Goal: Task Accomplishment & Management: Manage account settings

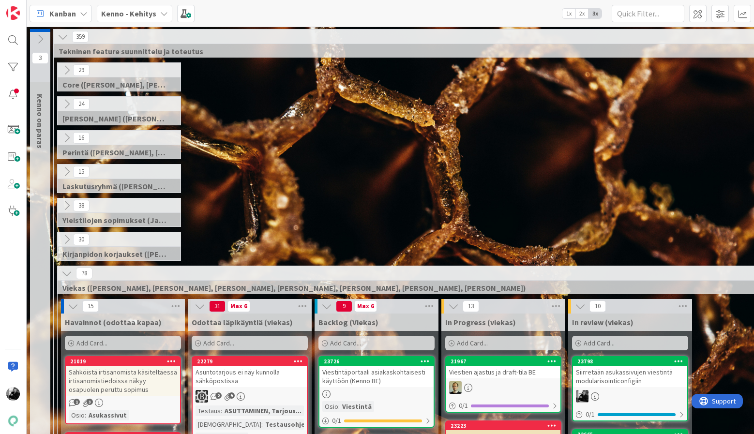
click at [402, 169] on div "15 Laskutusryhmä ([PERSON_NAME], [PERSON_NAME])" at bounding box center [440, 181] width 768 height 34
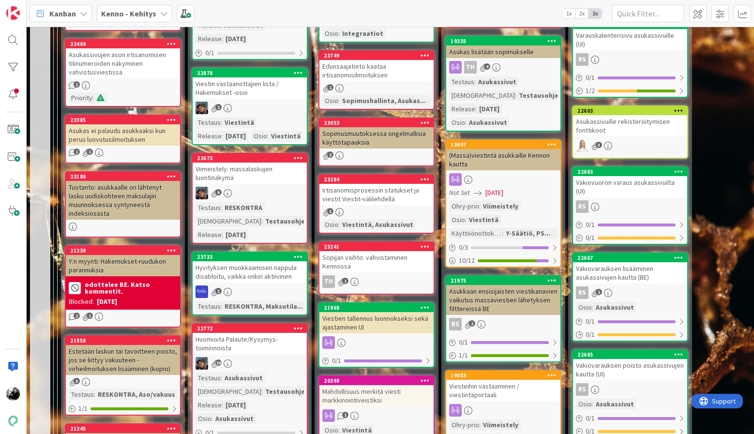
scroll to position [557, 0]
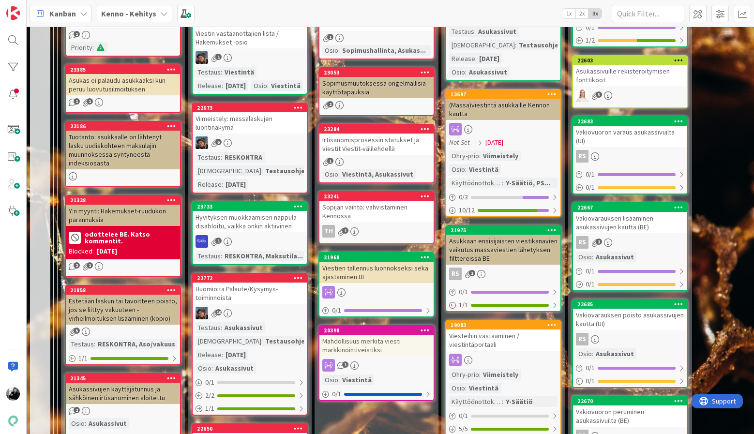
click at [379, 349] on div "Mahdollisuus merkitä viesti markkinointiveistiksi" at bounding box center [376, 345] width 114 height 21
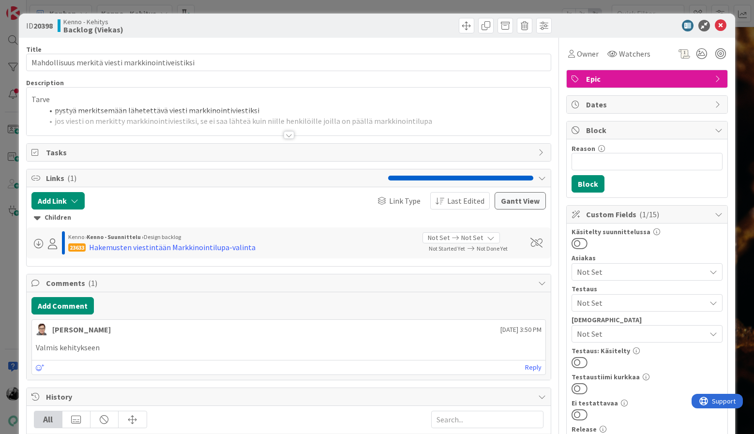
click at [286, 134] on div at bounding box center [288, 135] width 11 height 8
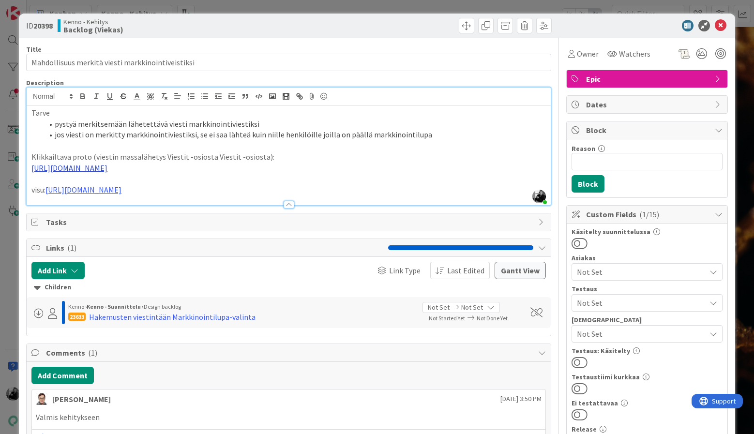
click at [107, 173] on link "https://www.figma.com/proto/F8K4NeEJpXdhuNz0ckoPp4/Viestint%C3%A4?page-id=0%3A1…" at bounding box center [69, 168] width 76 height 10
click at [252, 199] on link "https://www.figma.com/proto/F8K4NeEJpXdhuNz0ckoPp4/Viestint%C3%A4?content-scali…" at bounding box center [219, 197] width 66 height 13
click at [130, 184] on p at bounding box center [288, 178] width 514 height 11
click at [121, 194] on link "https://www.figma.com/design/F8K4NeEJpXdhuNz0ckoPp4/Viestint%C3%A4?node-id=412-…" at bounding box center [83, 190] width 76 height 10
click at [209, 218] on link "https://www.figma.com/design/F8K4NeEJpXdhuNz0ckoPp4/Viestint%C3%A4?node-id=412-…" at bounding box center [217, 219] width 66 height 13
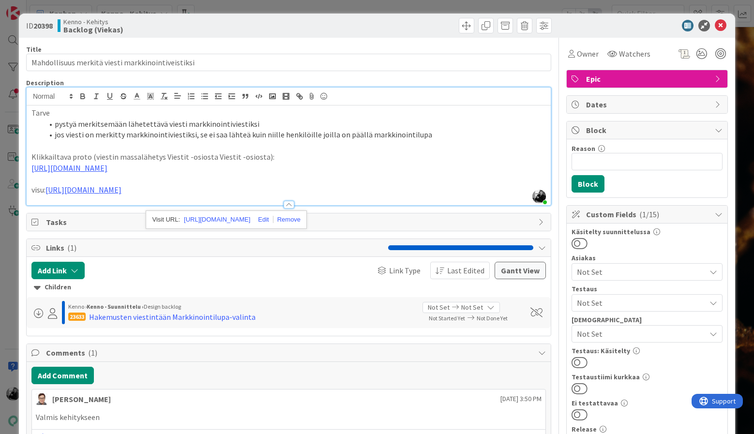
click at [308, 117] on p "Tarve" at bounding box center [288, 112] width 514 height 11
click at [579, 56] on span "Owner" at bounding box center [588, 54] width 22 height 12
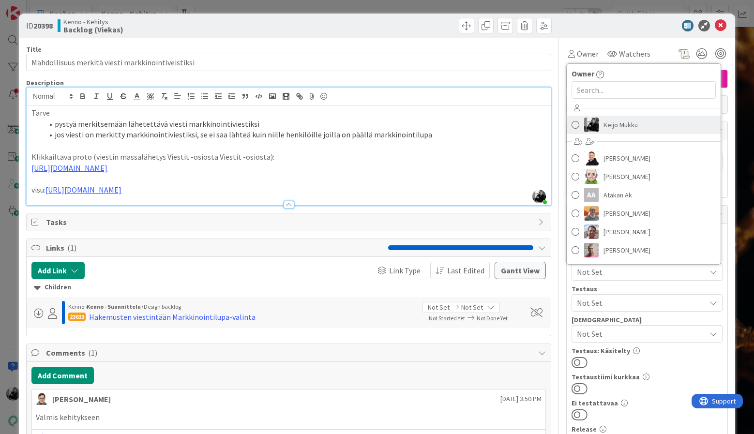
click at [605, 120] on span "Keijo Mukku" at bounding box center [620, 125] width 34 height 15
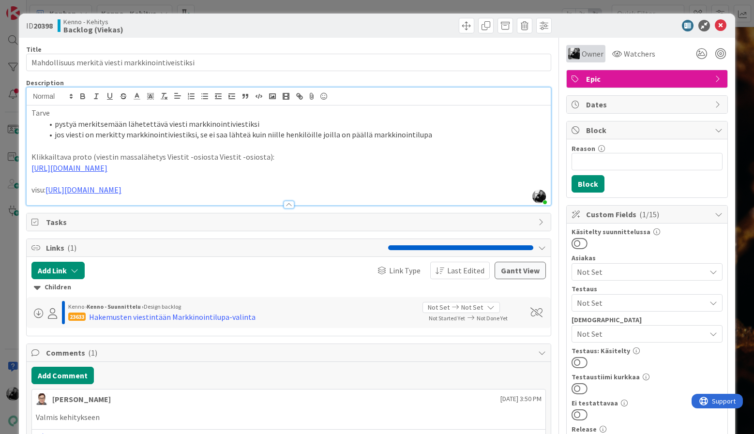
click at [592, 53] on span "Owner" at bounding box center [592, 54] width 22 height 12
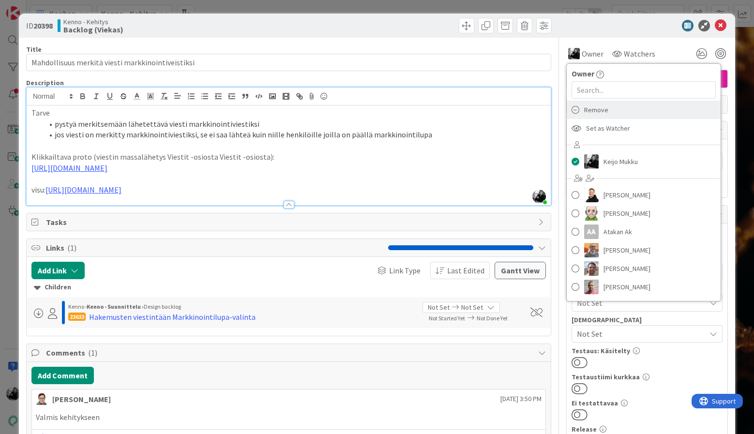
click at [602, 113] on span "Remove" at bounding box center [596, 110] width 24 height 15
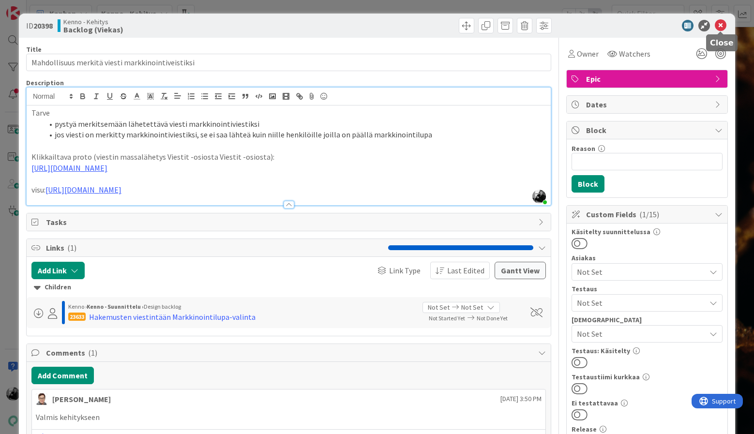
click at [719, 25] on icon at bounding box center [721, 26] width 12 height 12
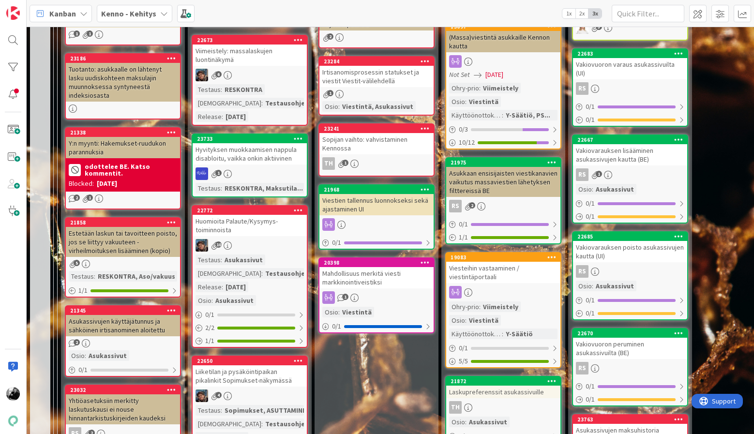
scroll to position [661, 0]
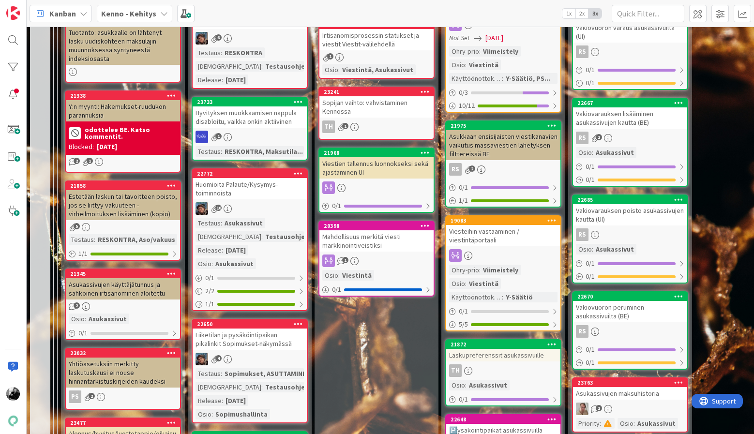
click at [394, 232] on div "Mahdollisuus merkitä viesti markkinointiveistiksi" at bounding box center [376, 240] width 114 height 21
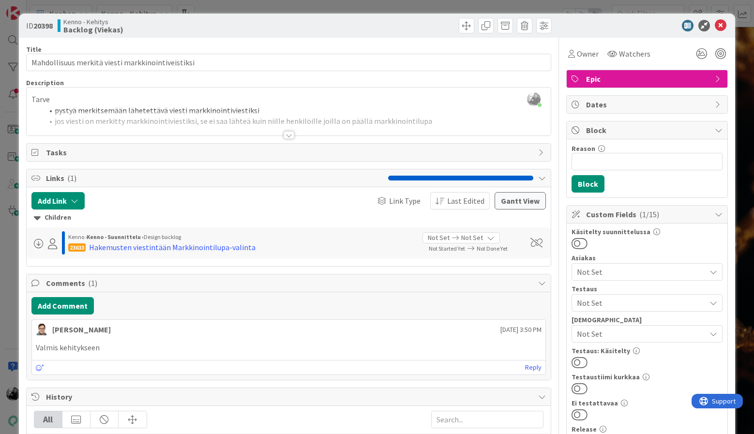
click at [280, 247] on div "23633 Hakemusten viestintään Markkinointilupa-valinta" at bounding box center [241, 247] width 347 height 12
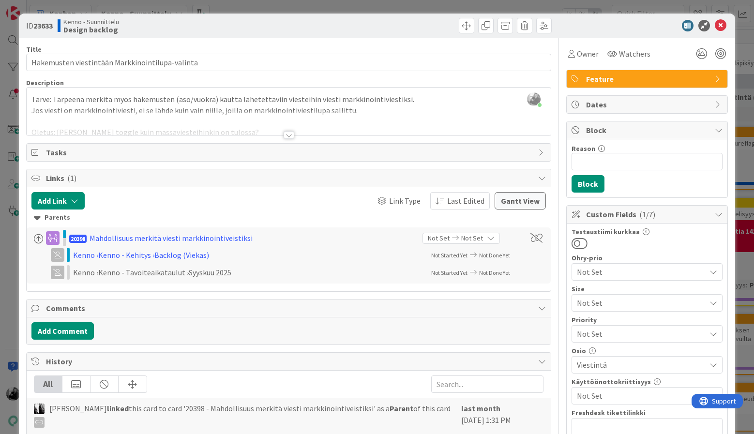
click at [291, 136] on div at bounding box center [288, 135] width 11 height 8
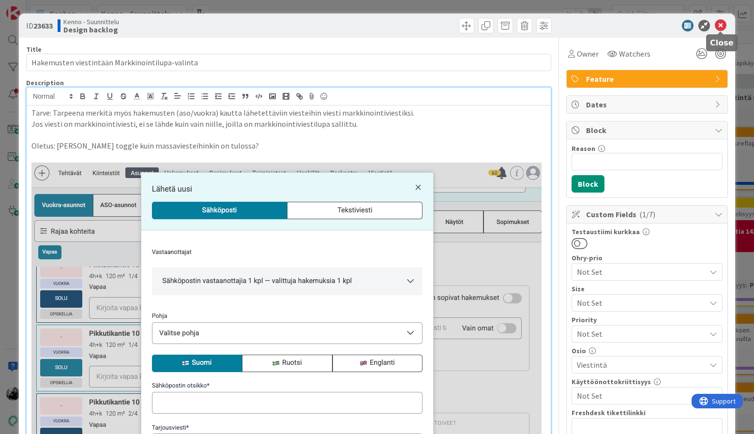
click at [721, 26] on icon at bounding box center [721, 26] width 12 height 12
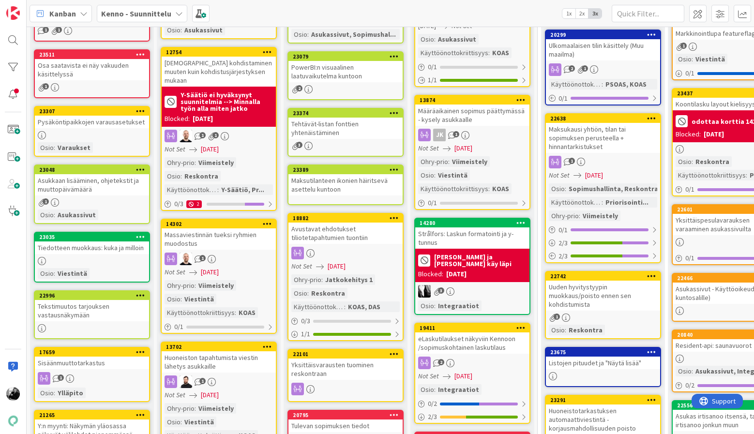
scroll to position [130, 0]
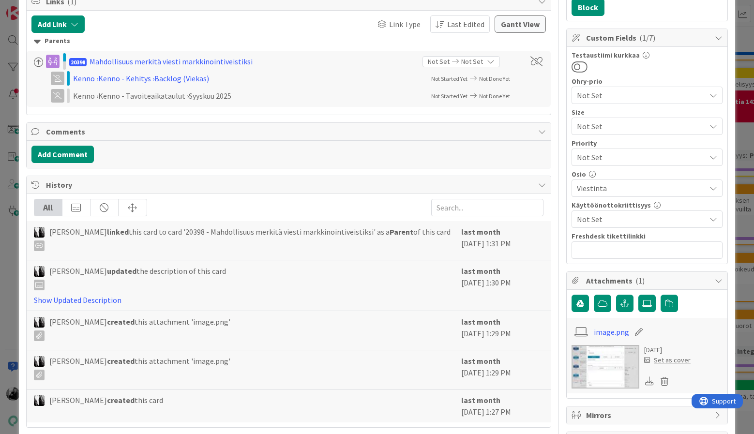
scroll to position [182, 0]
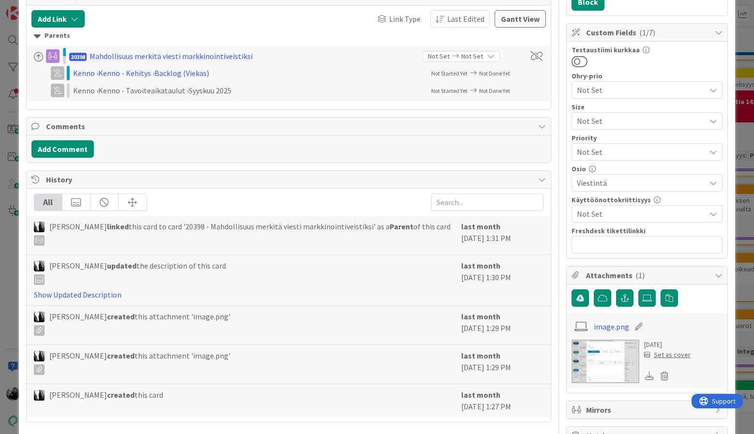
click at [603, 361] on img at bounding box center [605, 362] width 68 height 44
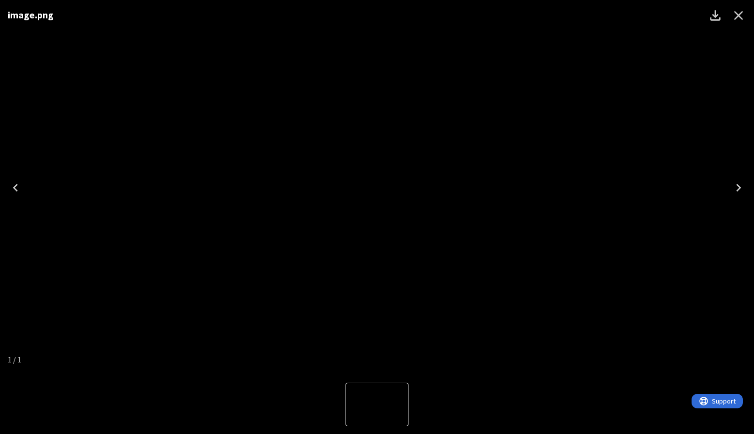
click at [741, 19] on icon "Close" at bounding box center [737, 15] width 15 height 15
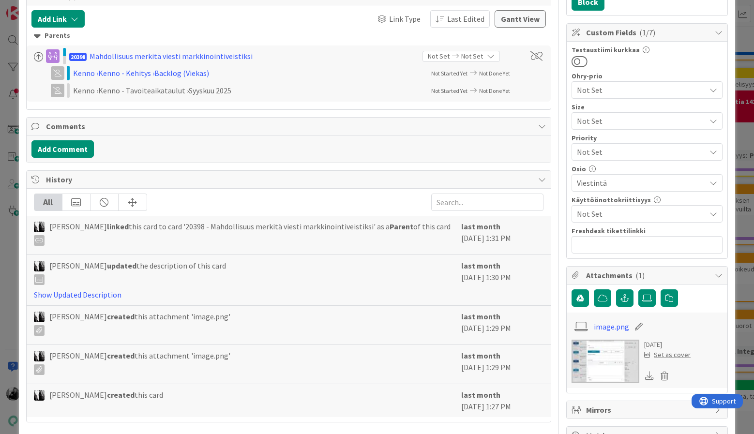
scroll to position [213, 0]
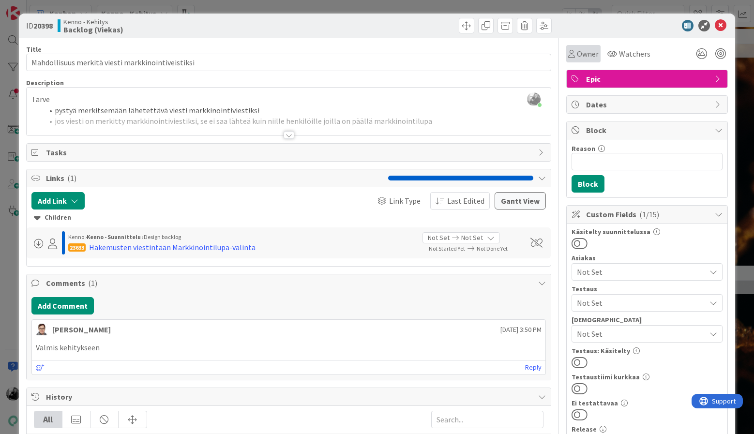
click at [581, 57] on span "Owner" at bounding box center [588, 54] width 22 height 12
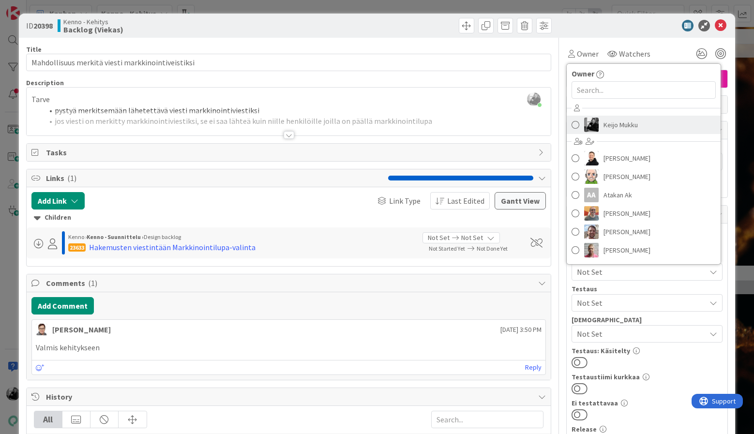
click at [617, 123] on span "Keijo Mukku" at bounding box center [620, 125] width 34 height 15
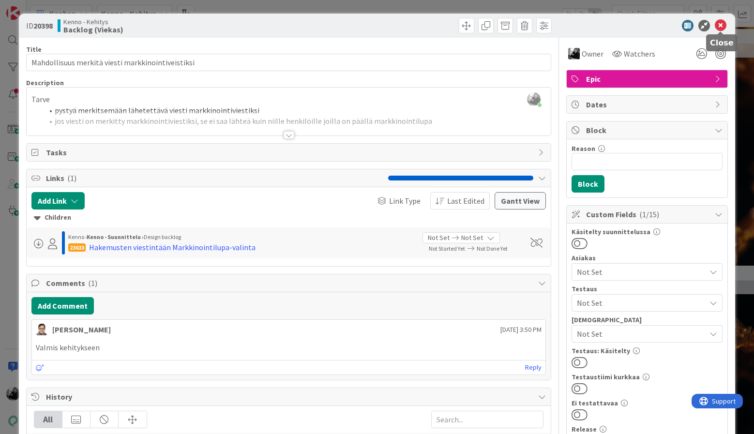
click at [719, 27] on icon at bounding box center [721, 26] width 12 height 12
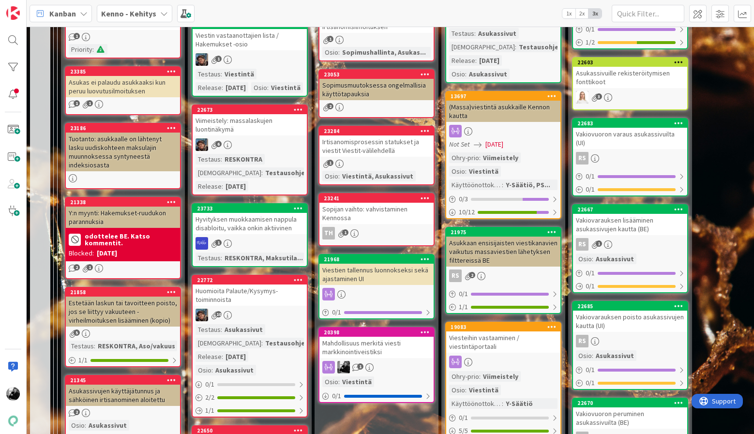
scroll to position [618, 0]
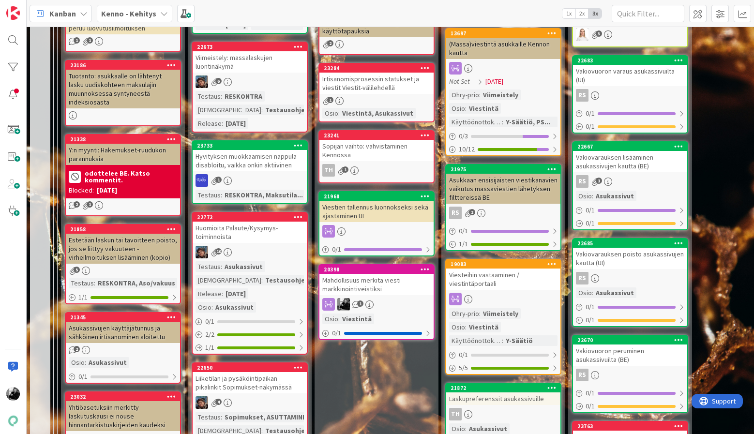
click at [391, 291] on div "Mahdollisuus merkitä viesti markkinointiveistiksi" at bounding box center [376, 284] width 114 height 21
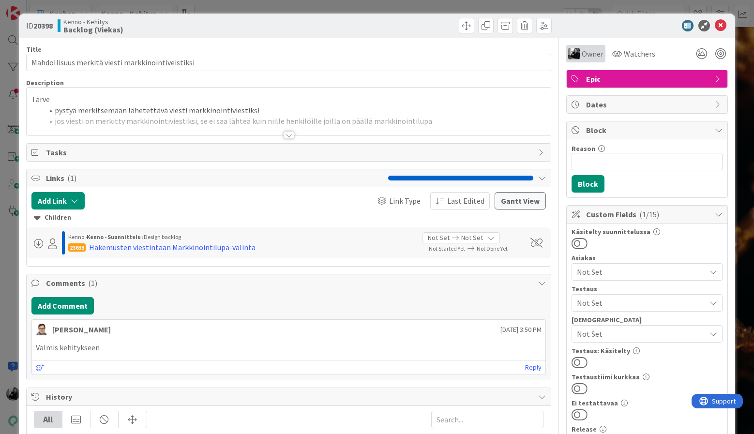
click at [587, 59] on span "Owner" at bounding box center [592, 54] width 22 height 12
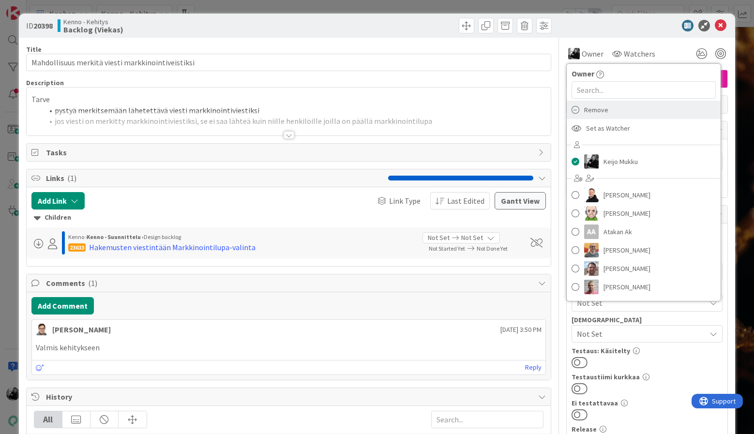
click at [605, 113] on span "Remove" at bounding box center [596, 110] width 24 height 15
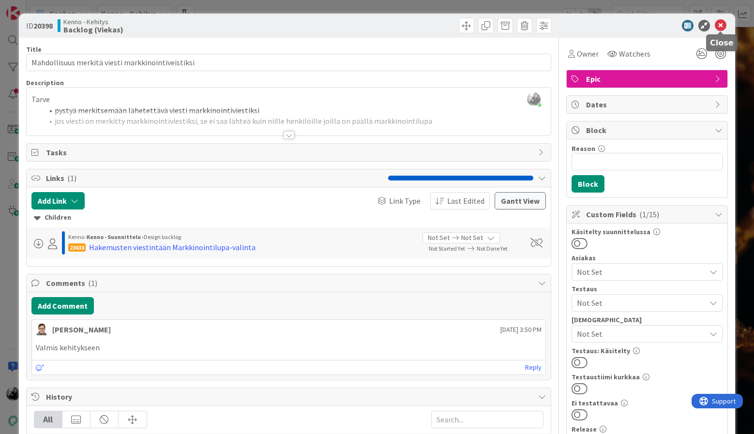
click at [724, 24] on icon at bounding box center [721, 26] width 12 height 12
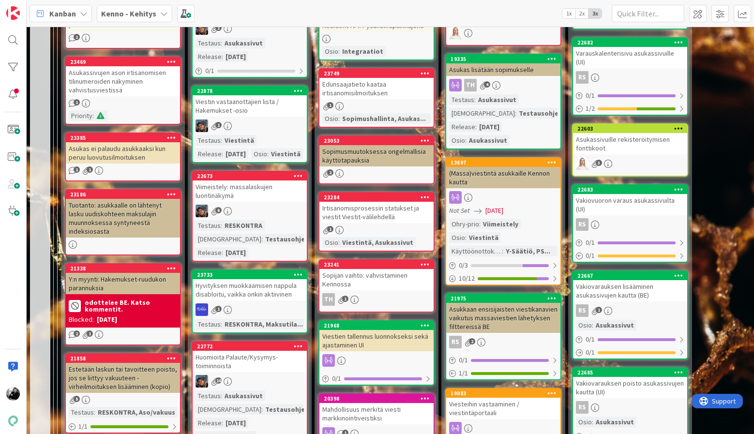
scroll to position [505, 0]
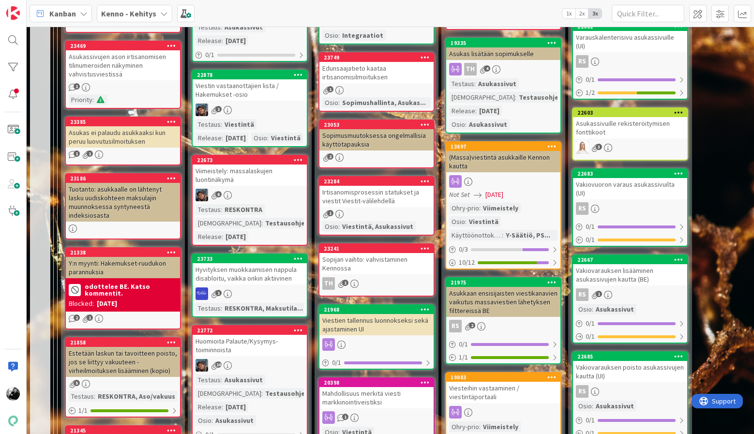
click at [388, 328] on div "Viestien tallennus luonnokseksi sekä ajastaminen UI" at bounding box center [376, 324] width 114 height 21
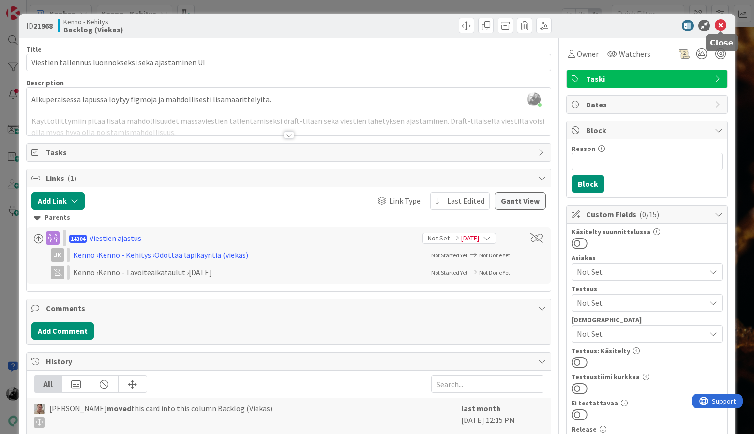
click at [718, 26] on icon at bounding box center [721, 26] width 12 height 12
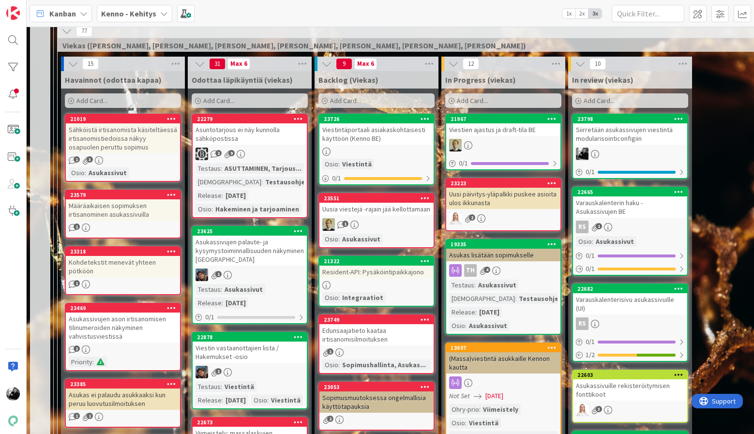
scroll to position [237, 0]
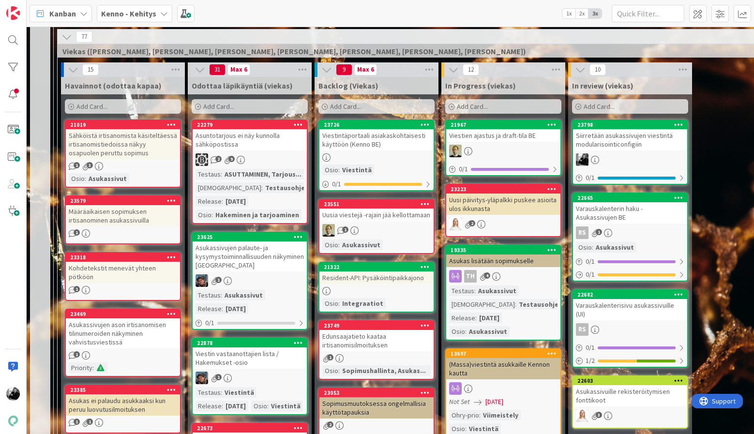
click at [230, 144] on div "Asuntotarjous ei näy kunnolla sähköpostissa" at bounding box center [250, 139] width 114 height 21
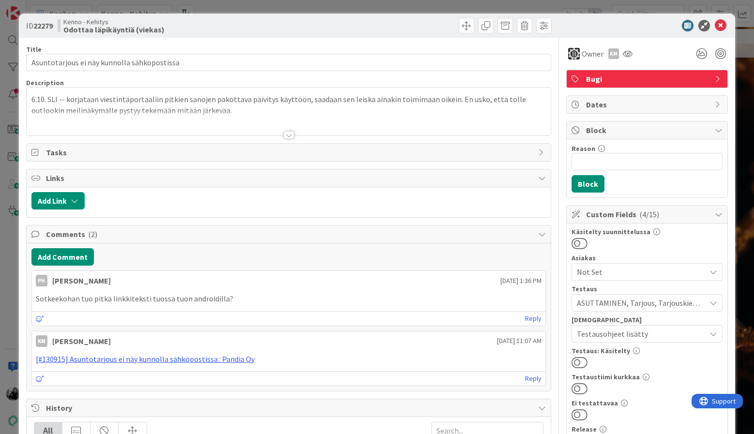
click at [288, 137] on div at bounding box center [288, 135] width 11 height 8
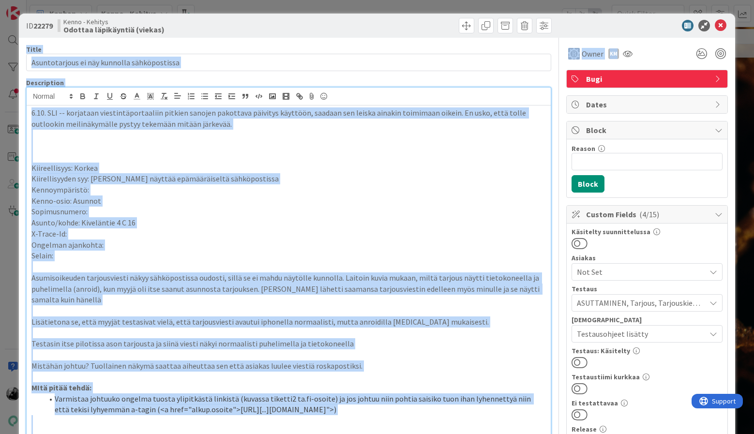
drag, startPoint x: 717, startPoint y: 26, endPoint x: 657, endPoint y: 45, distance: 63.0
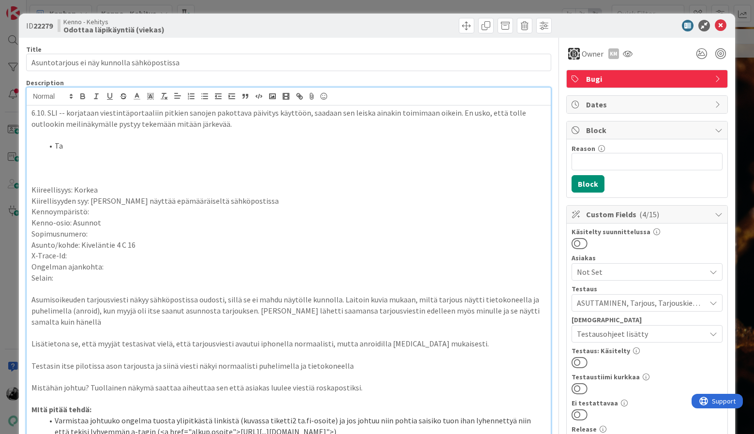
click at [611, 34] on div "ID 22279 Kenno - Kehitys Odottaa läpikäyntiä (viekas)" at bounding box center [377, 26] width 716 height 24
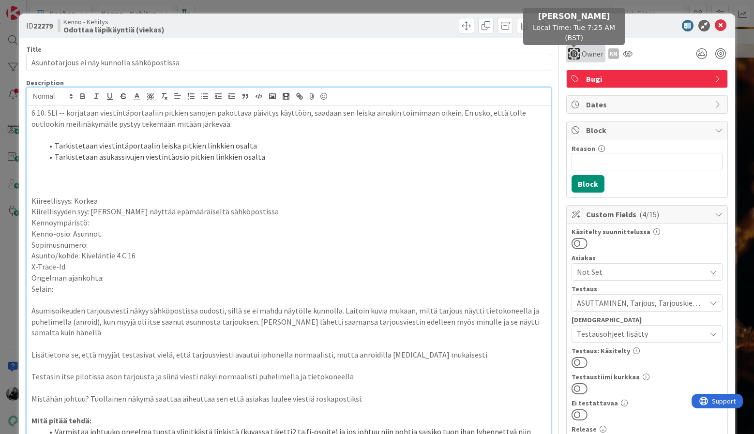
click at [574, 55] on img at bounding box center [574, 54] width 12 height 12
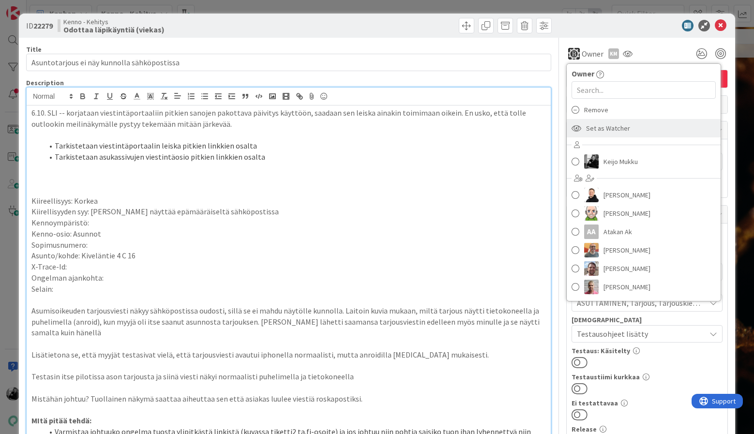
click at [624, 125] on span "Set as Watcher" at bounding box center [608, 128] width 44 height 15
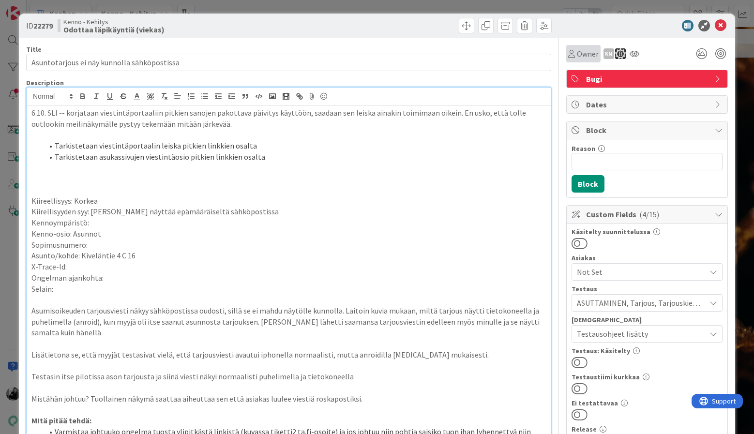
click at [574, 59] on div "Owner" at bounding box center [583, 54] width 30 height 12
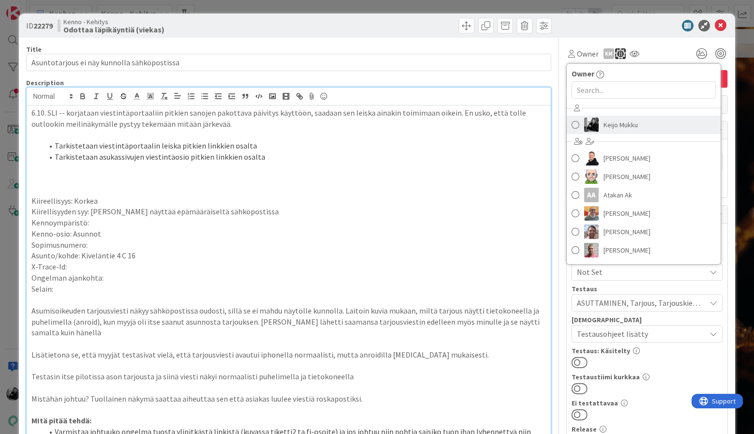
click at [607, 122] on span "Keijo Mukku" at bounding box center [620, 125] width 34 height 15
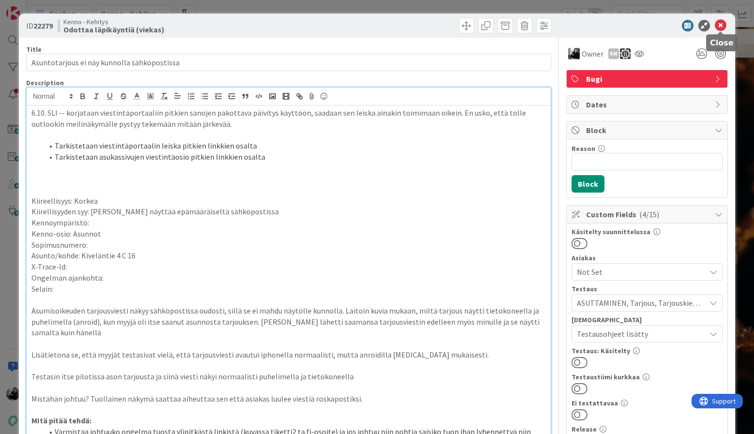
click at [719, 24] on icon at bounding box center [721, 26] width 12 height 12
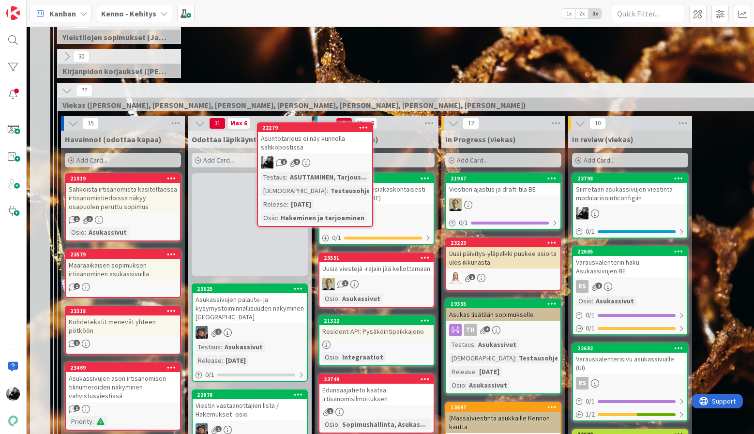
scroll to position [169, 0]
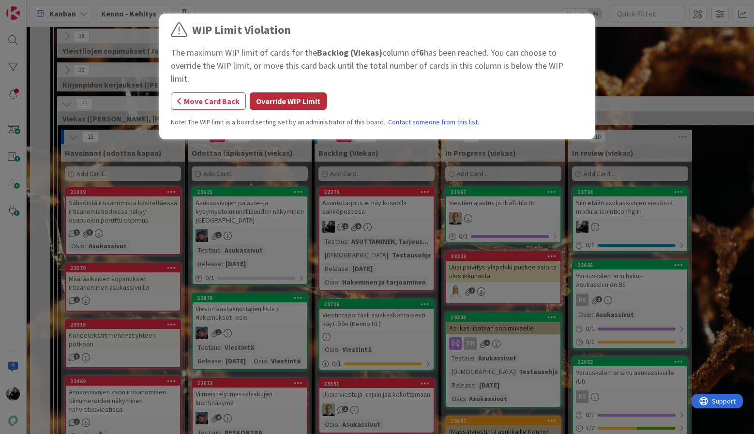
click at [265, 92] on button "Override WIP Limit" at bounding box center [288, 100] width 77 height 17
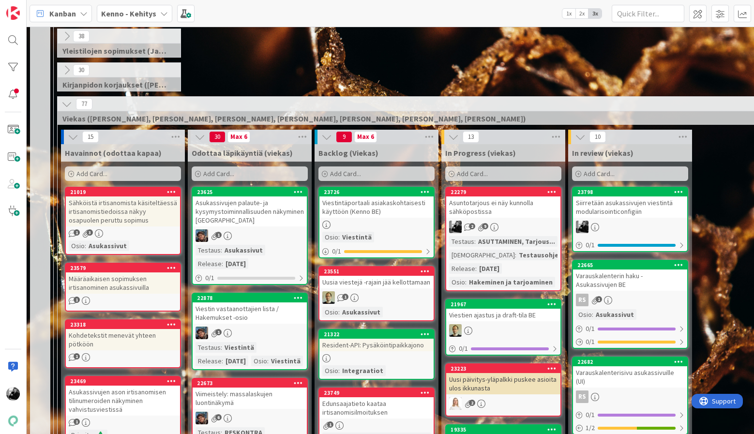
click at [644, 212] on div "Siirretään asukassivujen viestintä modularisointiconfigiin" at bounding box center [630, 206] width 114 height 21
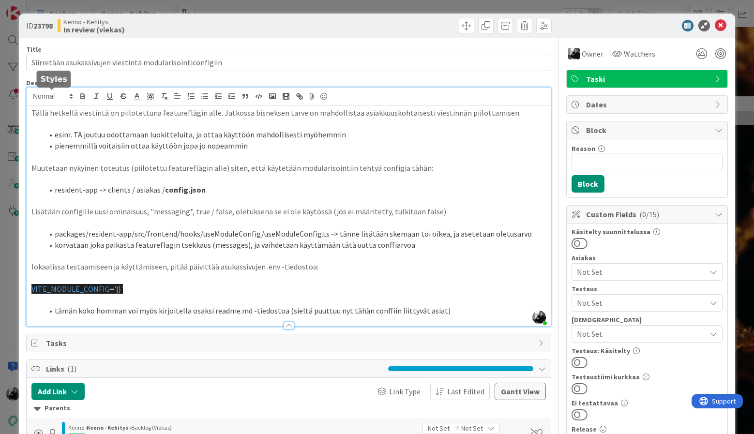
click at [30, 97] on div "Keijo Mukku just joined Tällä hetkellä viestintä on piilotettuna featureflägin …" at bounding box center [289, 207] width 524 height 238
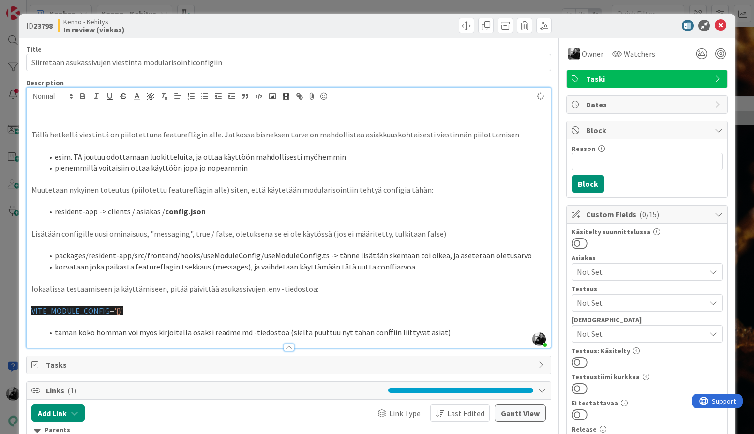
paste div
click at [31, 112] on p "https://github.com/pandiafi/kenno/pull/8648/files" at bounding box center [288, 112] width 514 height 11
drag, startPoint x: 210, startPoint y: 114, endPoint x: 194, endPoint y: 115, distance: 16.5
click at [194, 115] on p "PR: https://github.com/pandiafi/kenno/pull/8648/files" at bounding box center [288, 112] width 514 height 11
click at [721, 26] on icon at bounding box center [721, 26] width 12 height 12
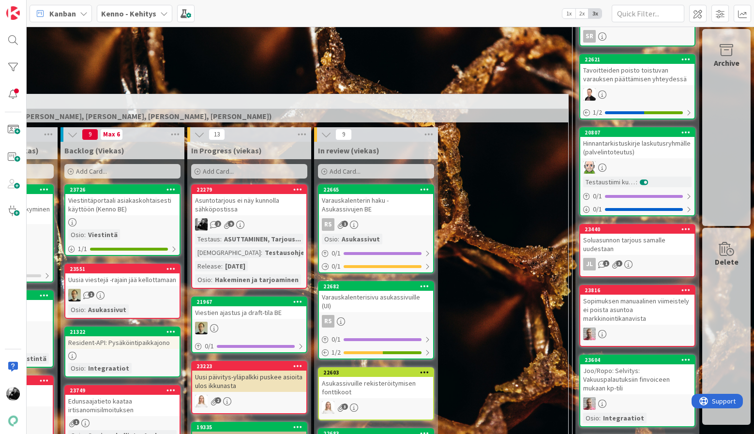
scroll to position [174, 254]
